Goal: Share content

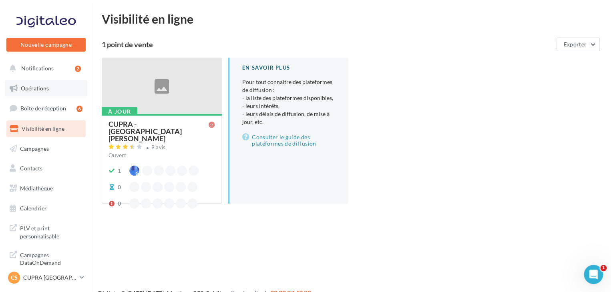
click at [50, 86] on link "Opérations" at bounding box center [46, 88] width 82 height 17
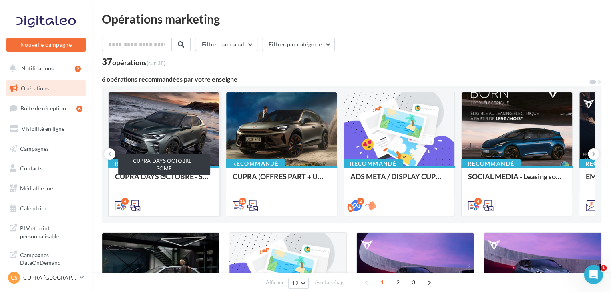
click at [174, 177] on div "CUPRA DAYS OCTOBRE - SOME" at bounding box center [164, 180] width 98 height 16
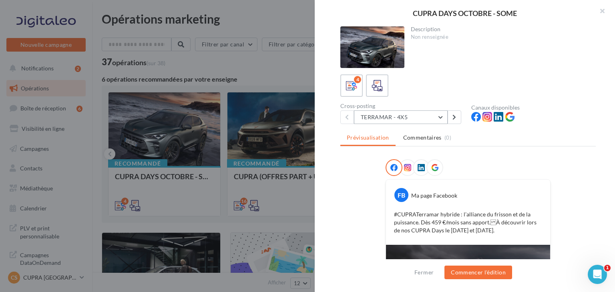
click at [429, 117] on button "TERRAMAR - 4X5" at bounding box center [401, 117] width 94 height 14
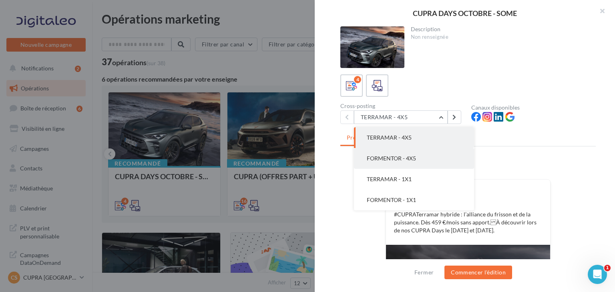
click at [418, 159] on button "FORMENTOR - 4X5" at bounding box center [414, 158] width 120 height 21
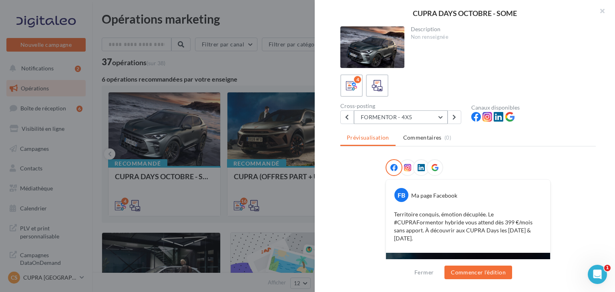
click at [415, 115] on button "FORMENTOR - 4X5" at bounding box center [401, 117] width 94 height 14
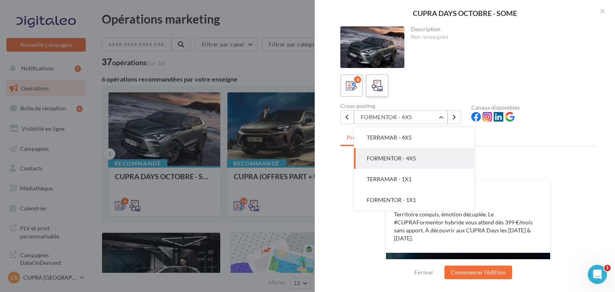
click at [378, 82] on icon at bounding box center [377, 86] width 12 height 12
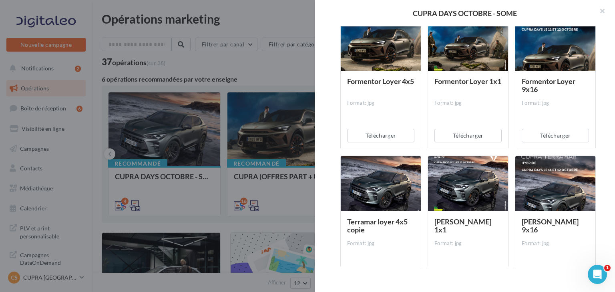
scroll to position [186, 0]
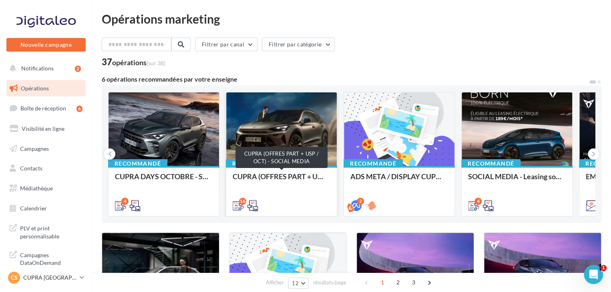
click at [280, 176] on div "CUPRA (OFFRES PART + USP / OCT) - SOCIAL MEDIA" at bounding box center [281, 180] width 98 height 16
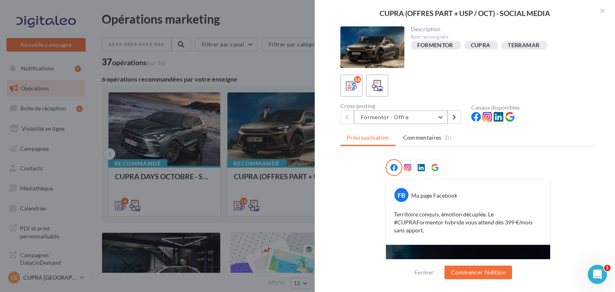
click at [423, 118] on button "Formentor - Offre" at bounding box center [401, 117] width 94 height 14
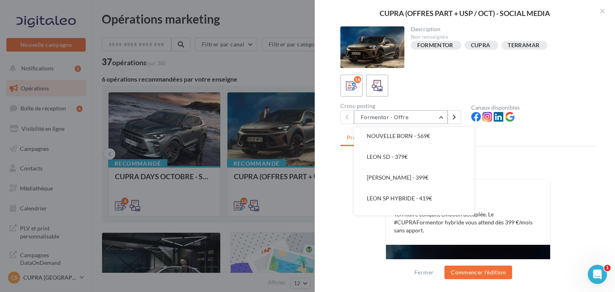
scroll to position [64, 0]
click at [421, 142] on button "NOUVELLE BORN - 569€" at bounding box center [414, 136] width 120 height 21
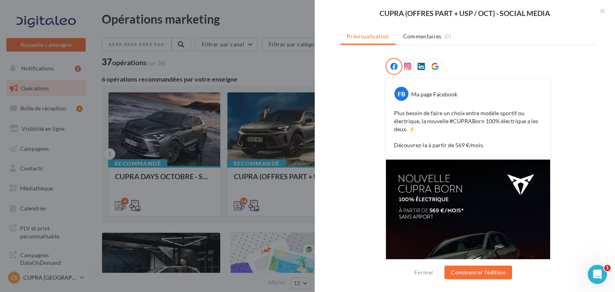
scroll to position [0, 0]
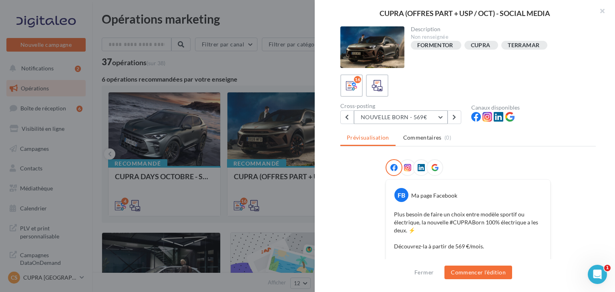
click at [395, 117] on button "NOUVELLE BORN - 569€" at bounding box center [401, 117] width 94 height 14
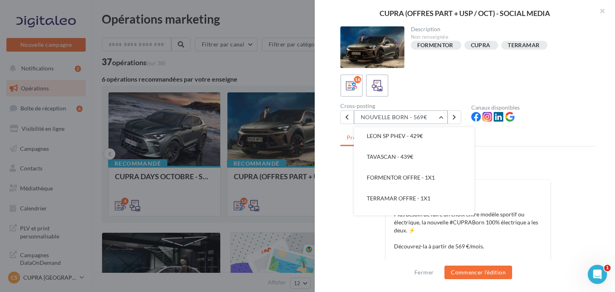
scroll to position [154, 0]
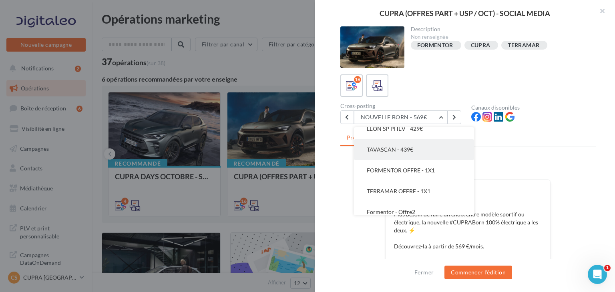
click at [425, 156] on button "TAVASCAN - 439€" at bounding box center [414, 149] width 120 height 21
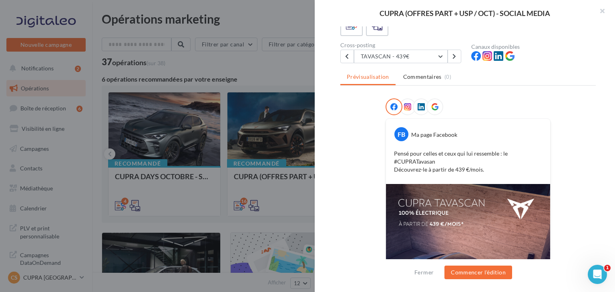
scroll to position [58, 0]
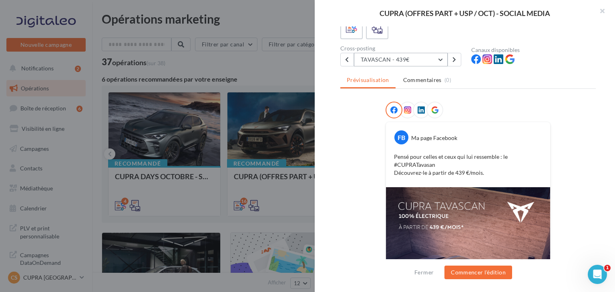
click at [427, 57] on button "TAVASCAN - 439€" at bounding box center [401, 60] width 94 height 14
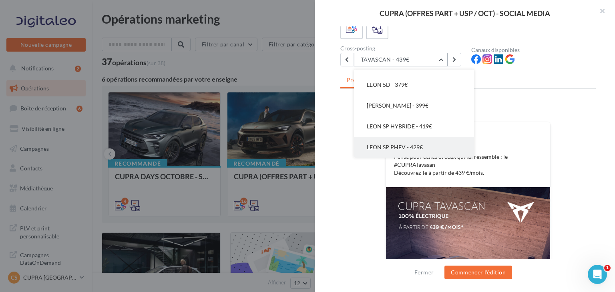
scroll to position [78, 0]
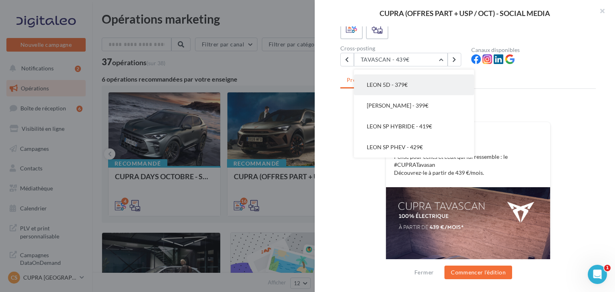
click at [404, 84] on span "LEON 5D - 379€" at bounding box center [387, 84] width 41 height 7
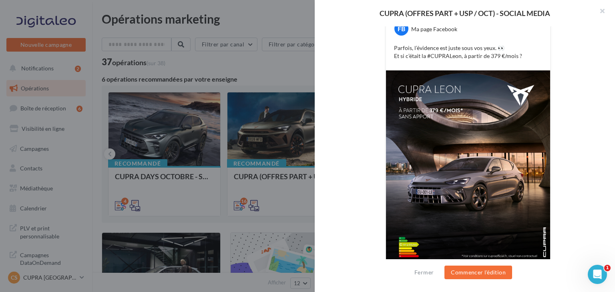
scroll to position [166, 0]
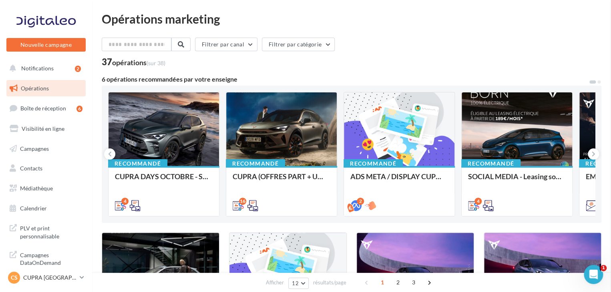
click at [178, 181] on div "CUPRA DAYS OCTOBRE - SOME" at bounding box center [164, 180] width 98 height 16
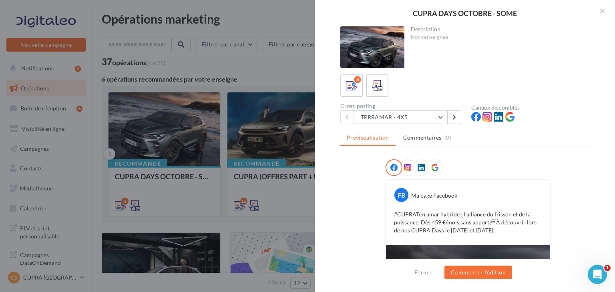
click at [399, 108] on div "Cross-posting TERRAMAR - 4X5 TERRAMAR - 4X5 FORMENTOR - 4X5 TERRAMAR - 1X1 FORM…" at bounding box center [405, 113] width 131 height 21
click at [398, 120] on button "TERRAMAR - 4X5" at bounding box center [401, 117] width 94 height 14
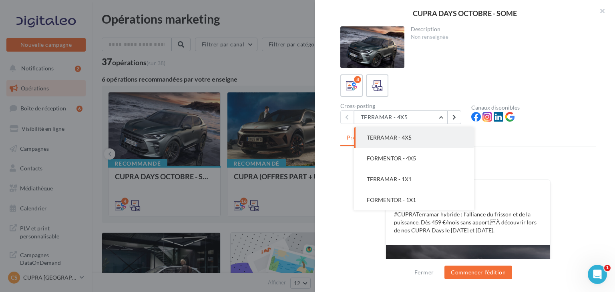
click at [531, 151] on div "Prévisualisation Commentaires (0) FB Ma page Facebook #CUPRATerramar hybride : …" at bounding box center [467, 198] width 255 height 137
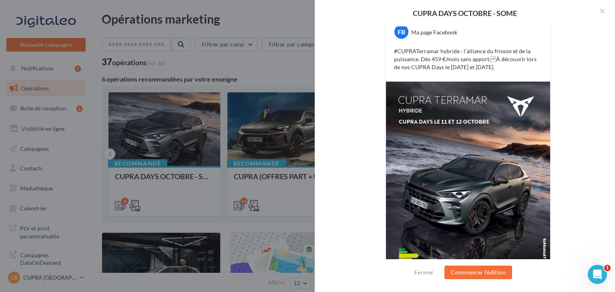
scroll to position [0, 0]
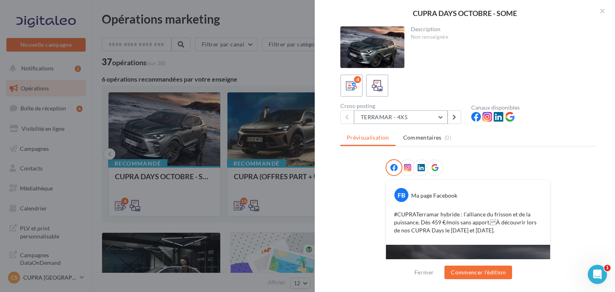
click at [415, 119] on button "TERRAMAR - 4X5" at bounding box center [401, 117] width 94 height 14
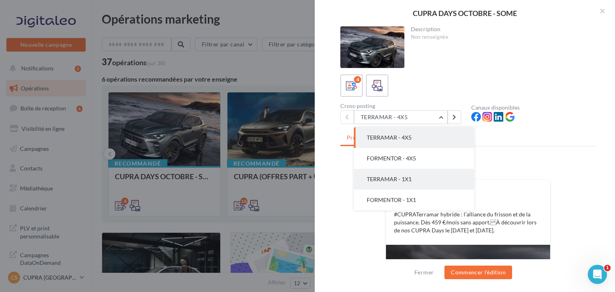
click at [413, 172] on button "TERRAMAR - 1X1" at bounding box center [414, 179] width 120 height 21
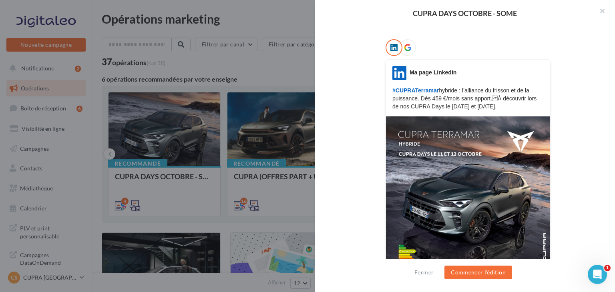
scroll to position [6, 0]
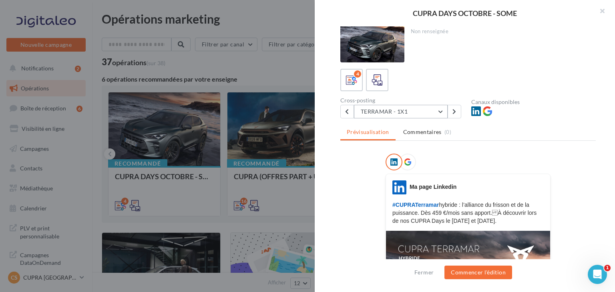
click at [392, 110] on button "TERRAMAR - 1X1" at bounding box center [401, 112] width 94 height 14
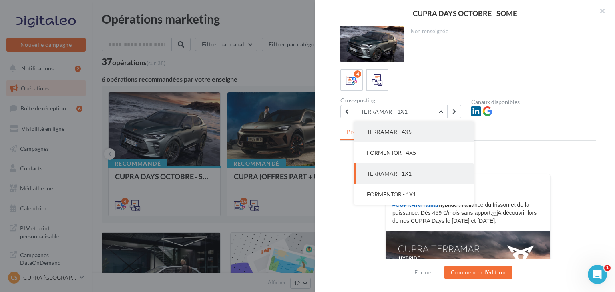
click at [388, 129] on span "TERRAMAR - 4X5" at bounding box center [389, 131] width 45 height 7
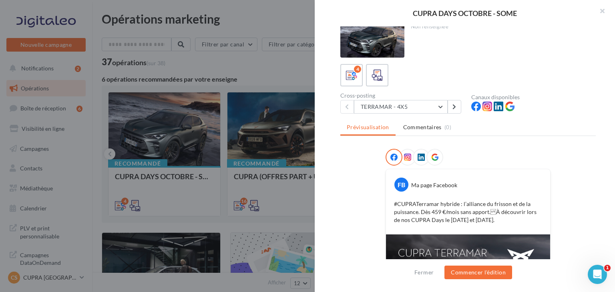
scroll to position [11, 0]
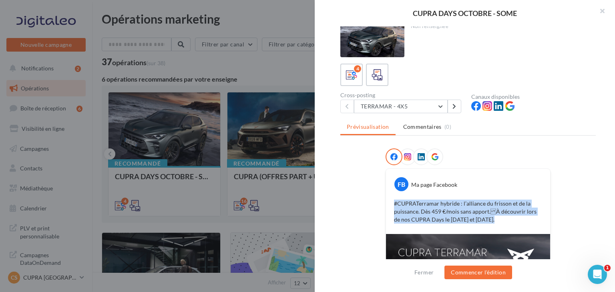
drag, startPoint x: 484, startPoint y: 221, endPoint x: 379, endPoint y: 202, distance: 106.9
copy p "#CUPRATerramar hybride : l’alliance du frisson et de la puissance. Dès 459 €/mo…"
